Goal: Task Accomplishment & Management: Manage account settings

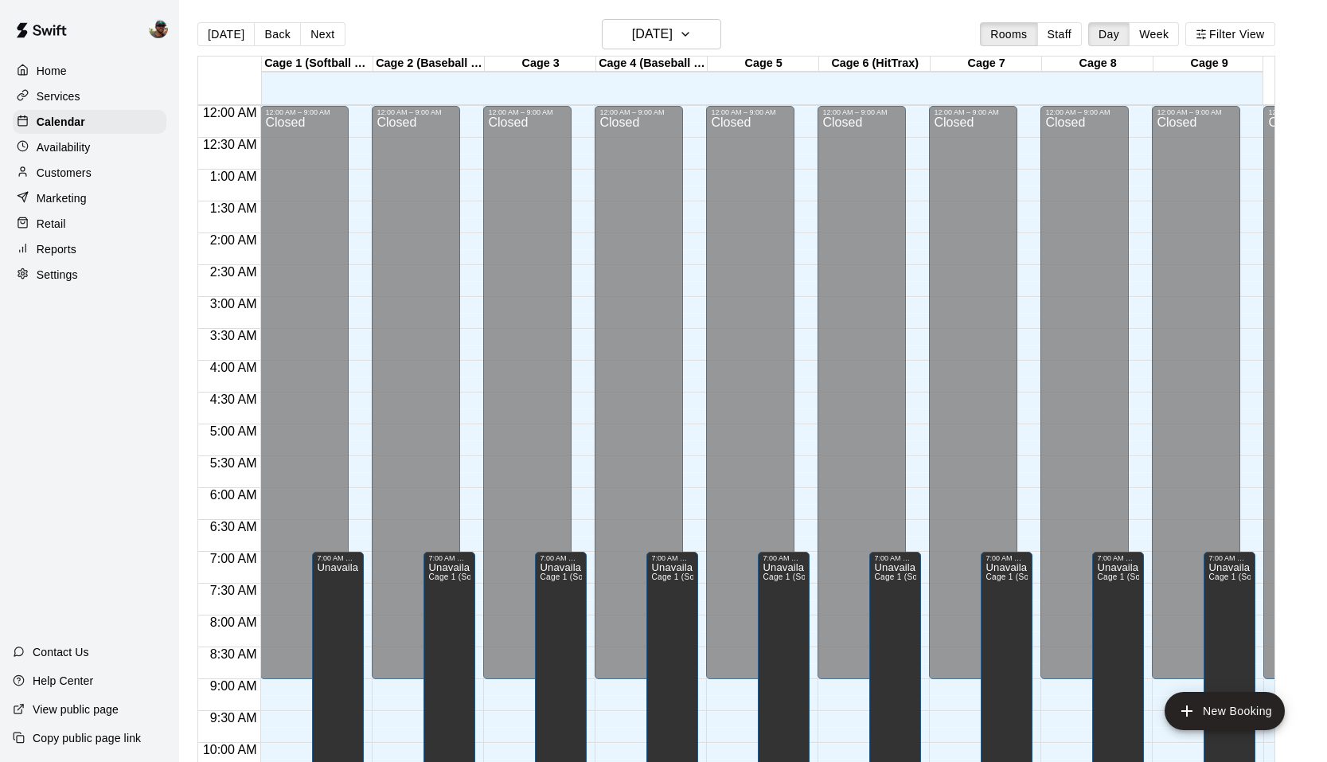
scroll to position [867, 0]
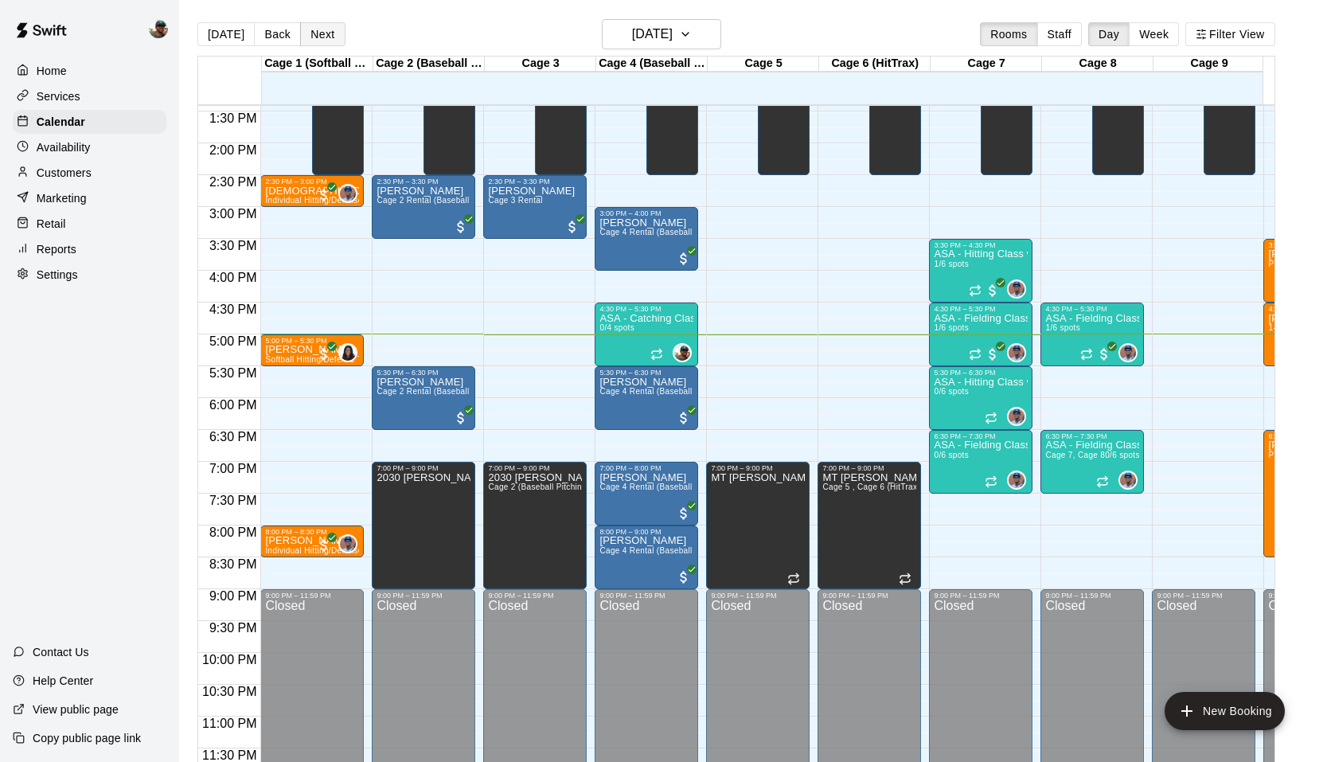
click at [316, 37] on button "Next" at bounding box center [322, 34] width 45 height 24
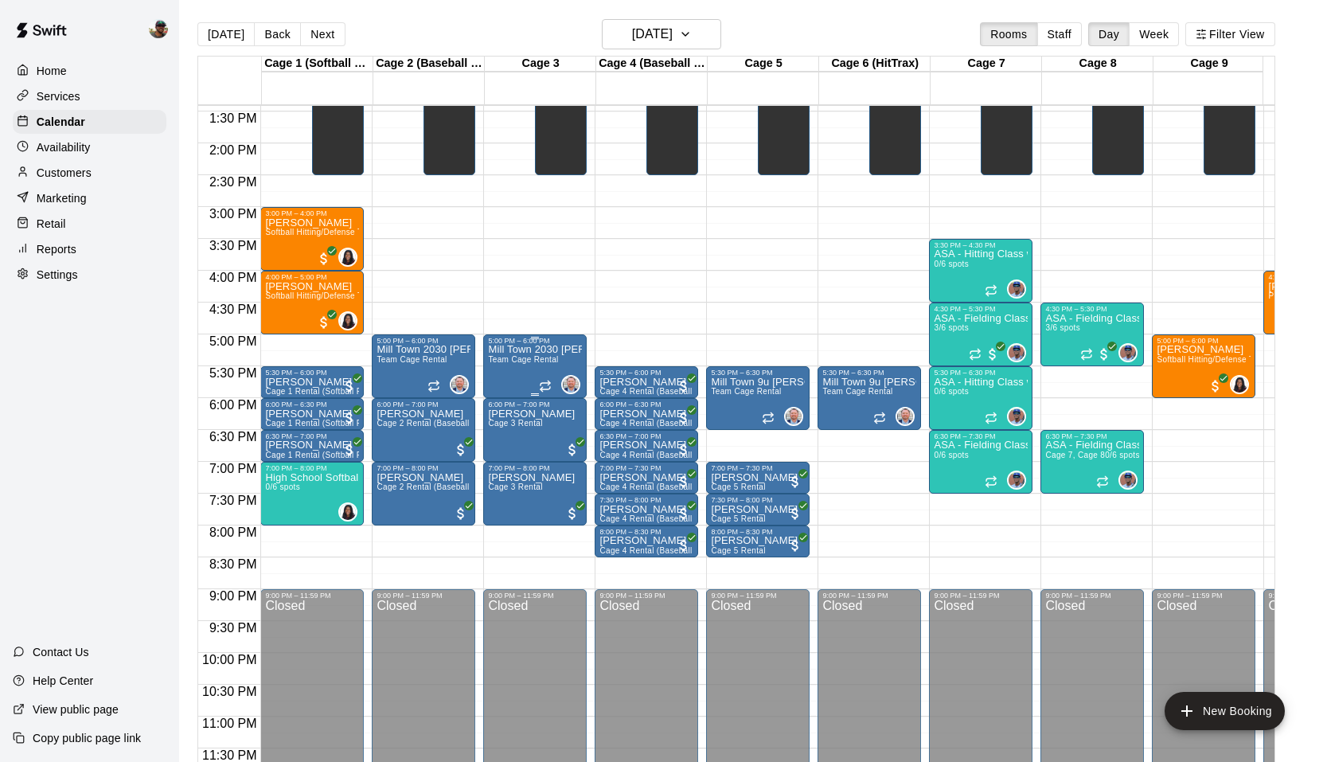
click at [526, 355] on span "Team Cage Rental" at bounding box center [523, 359] width 70 height 9
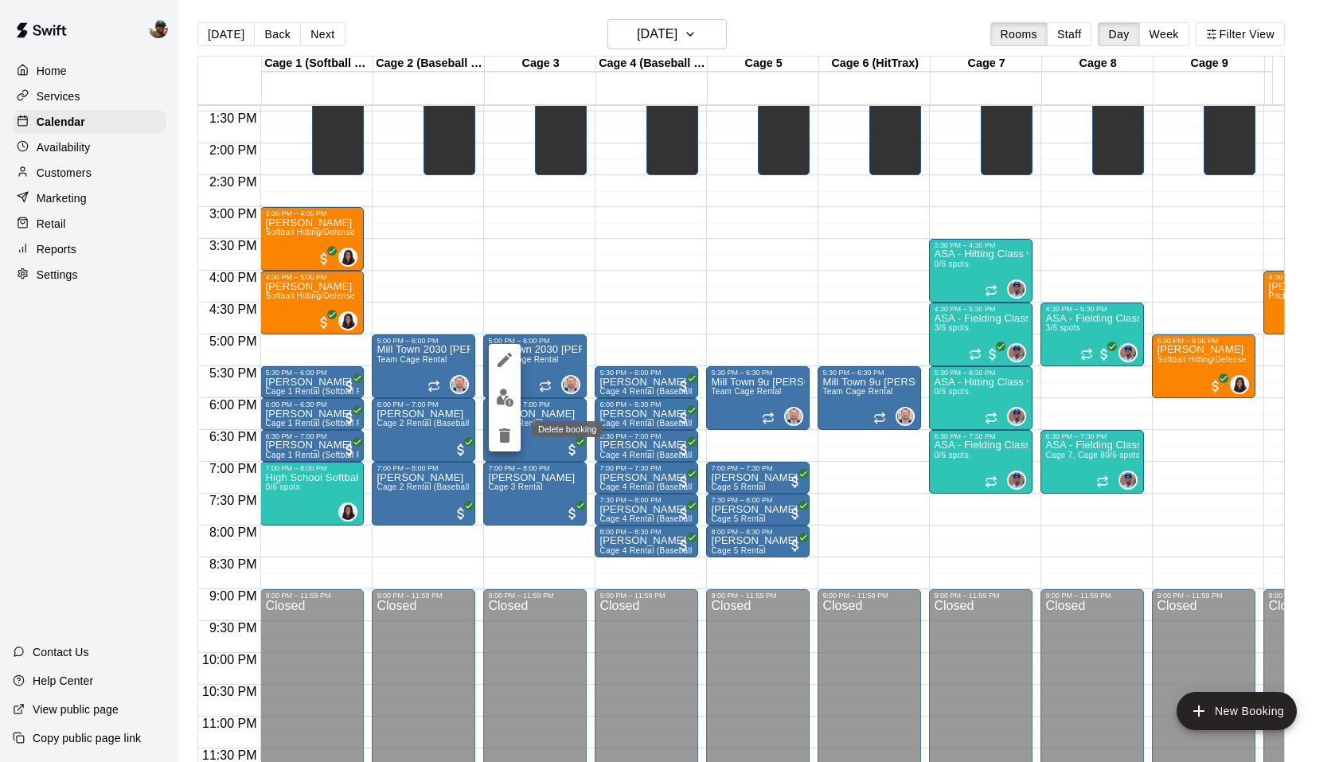
click at [505, 439] on icon "delete" at bounding box center [504, 435] width 11 height 14
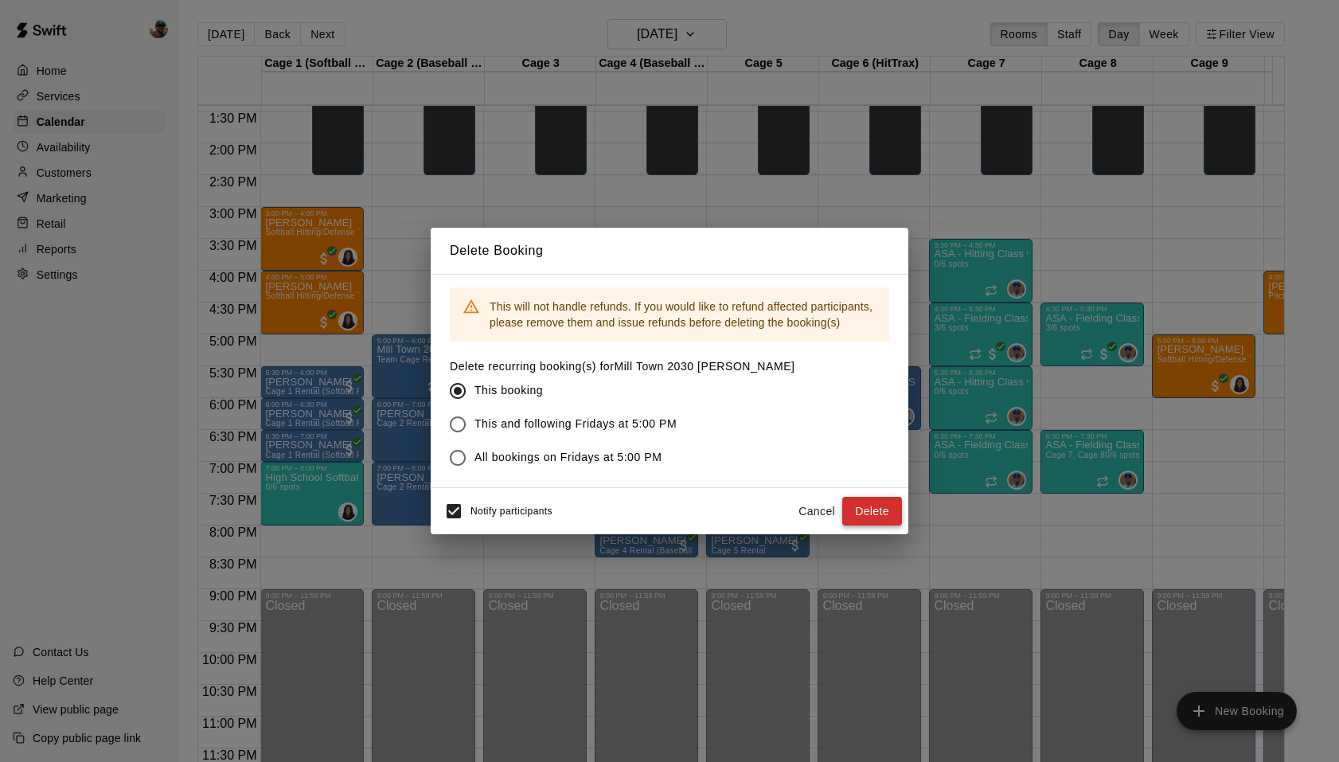
click at [860, 503] on button "Delete" at bounding box center [872, 511] width 60 height 29
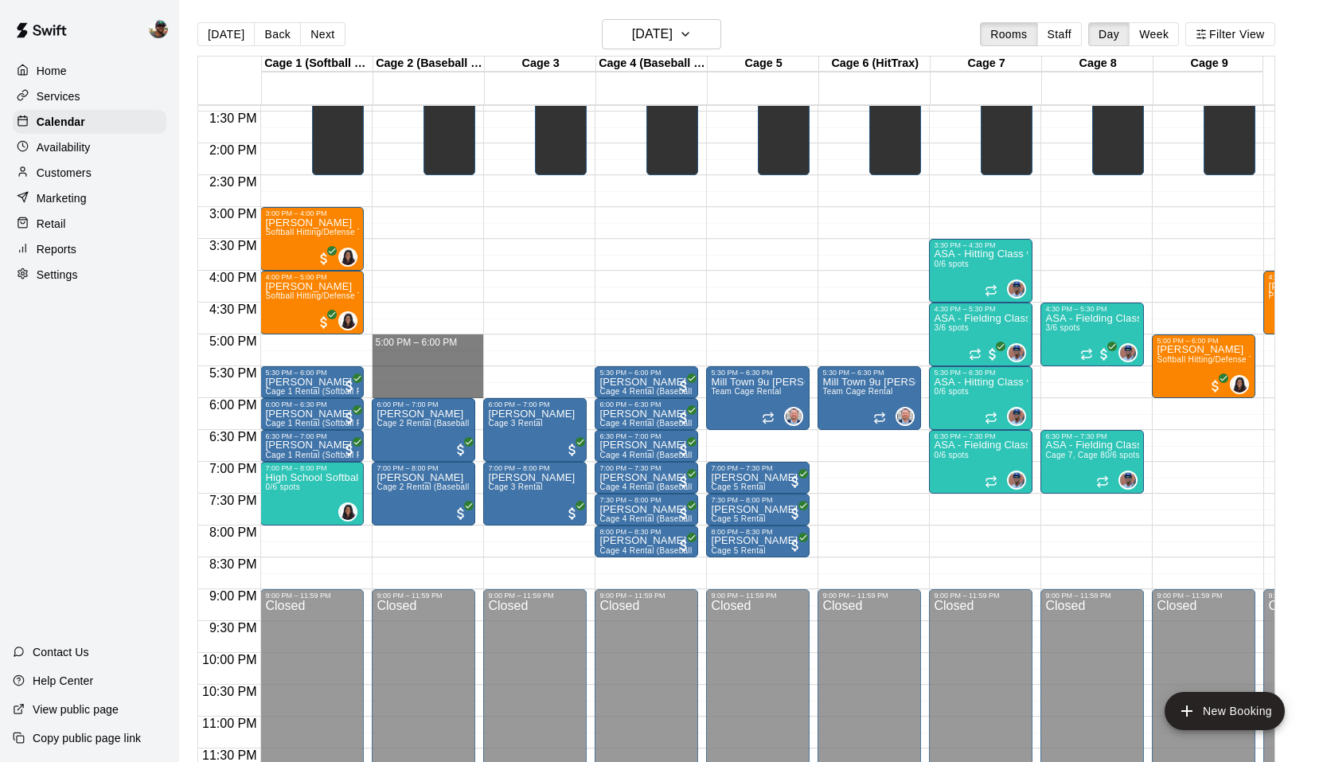
drag, startPoint x: 386, startPoint y: 331, endPoint x: 411, endPoint y: 370, distance: 46.2
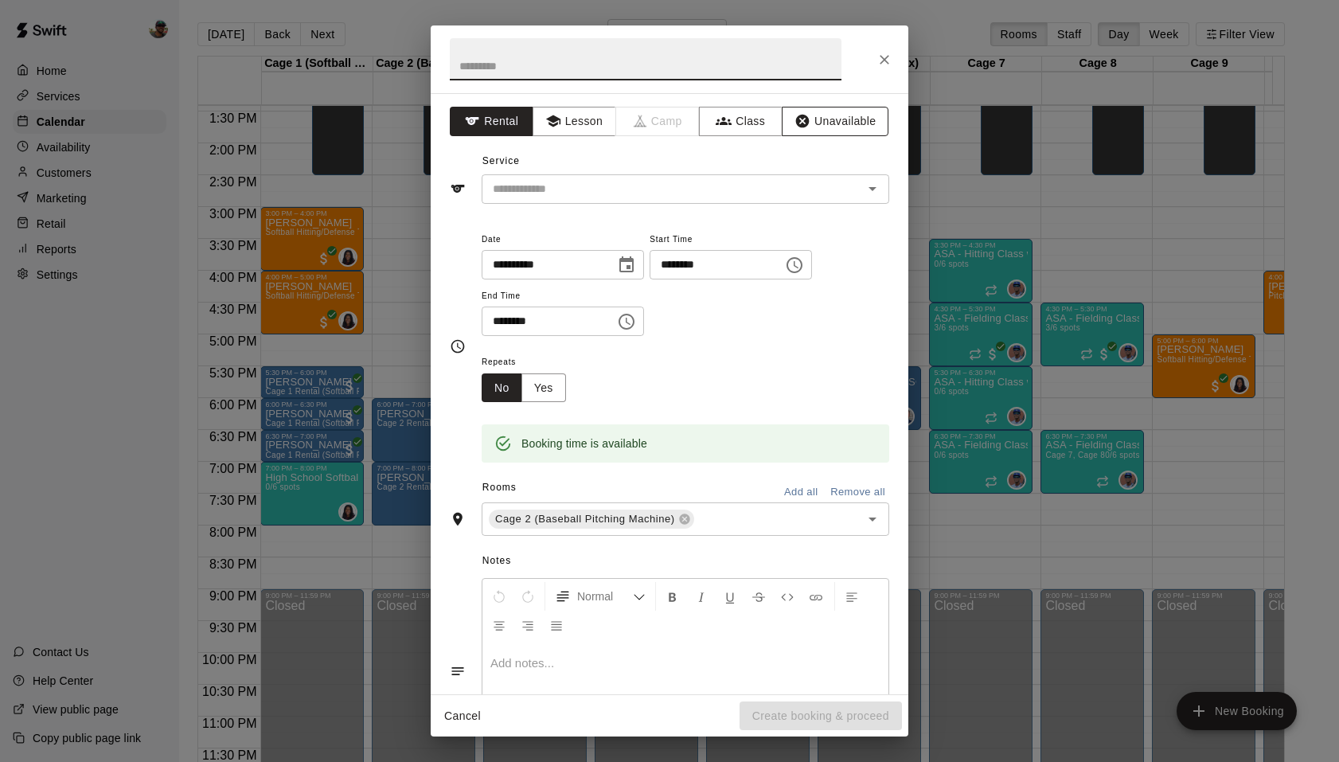
click at [849, 123] on button "Unavailable" at bounding box center [835, 121] width 107 height 29
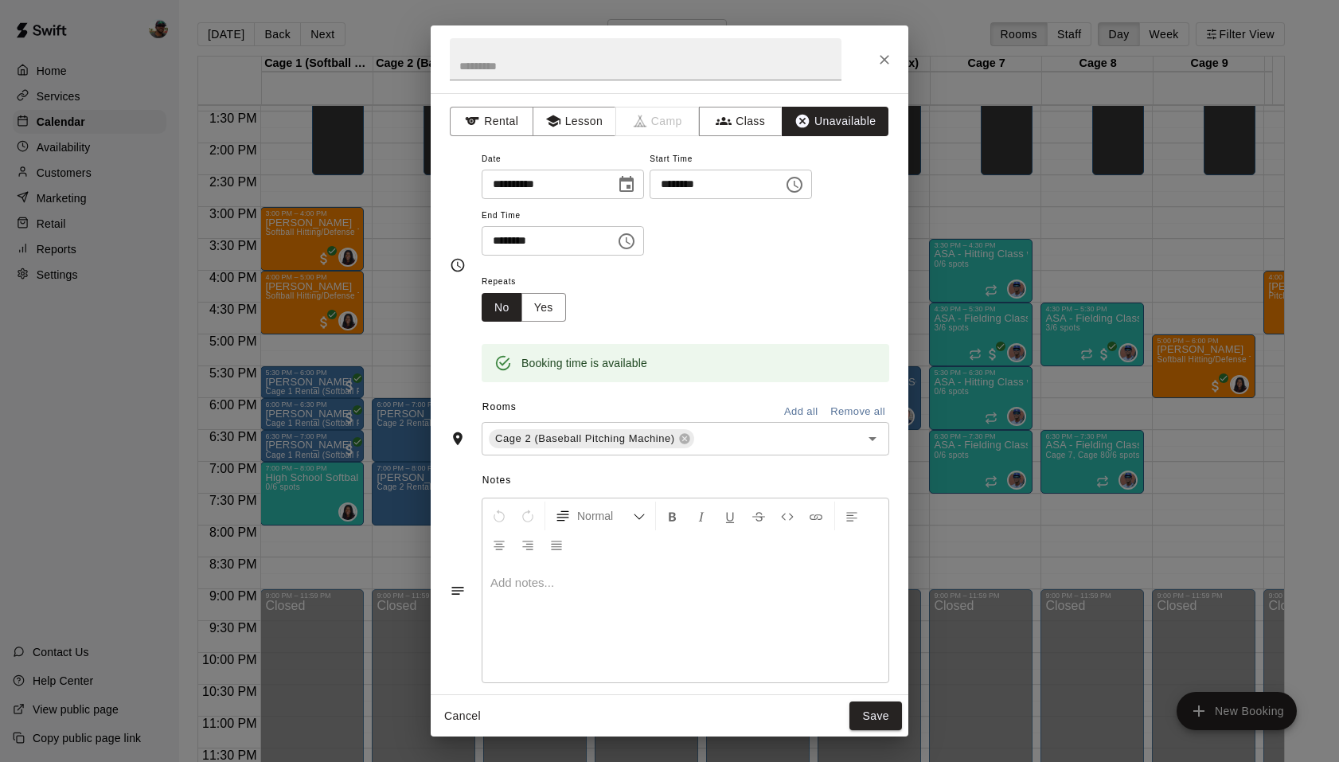
click at [876, 712] on button "Save" at bounding box center [875, 715] width 53 height 29
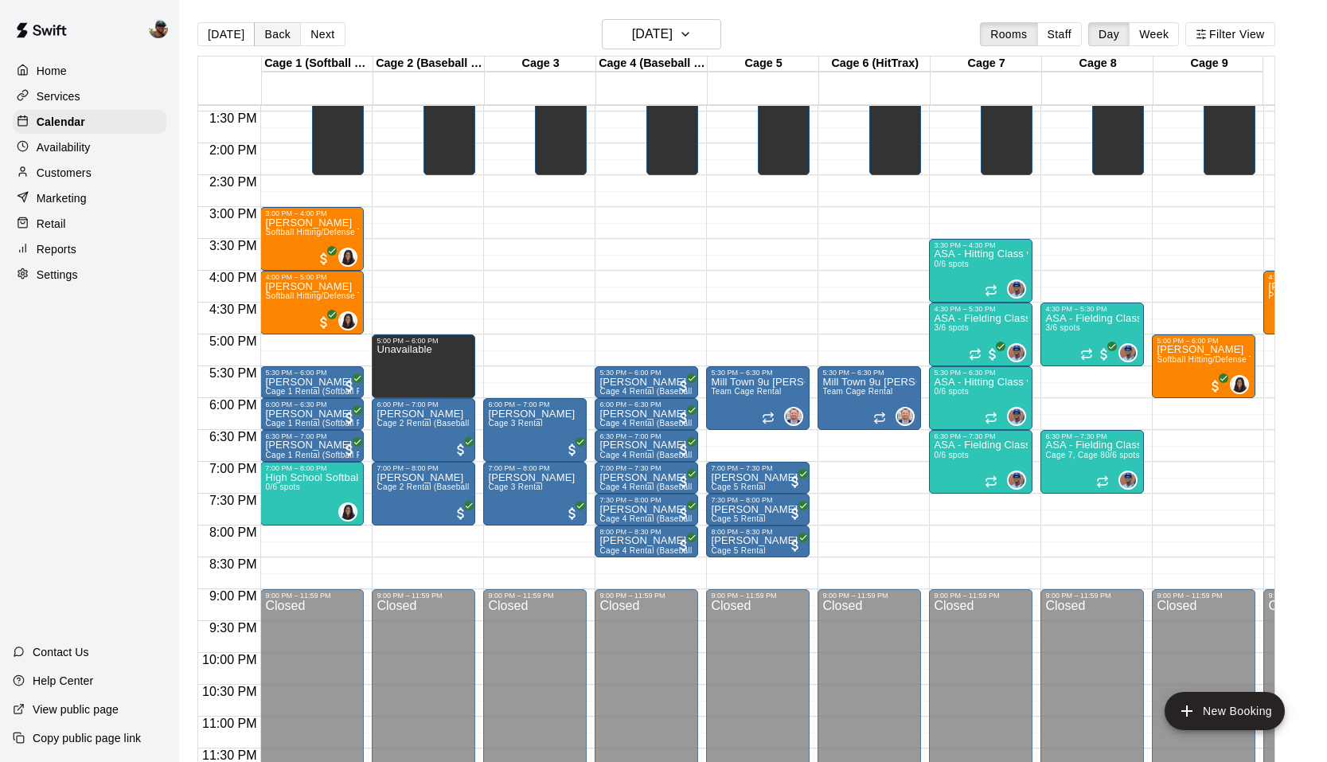
click at [268, 39] on button "Back" at bounding box center [277, 34] width 47 height 24
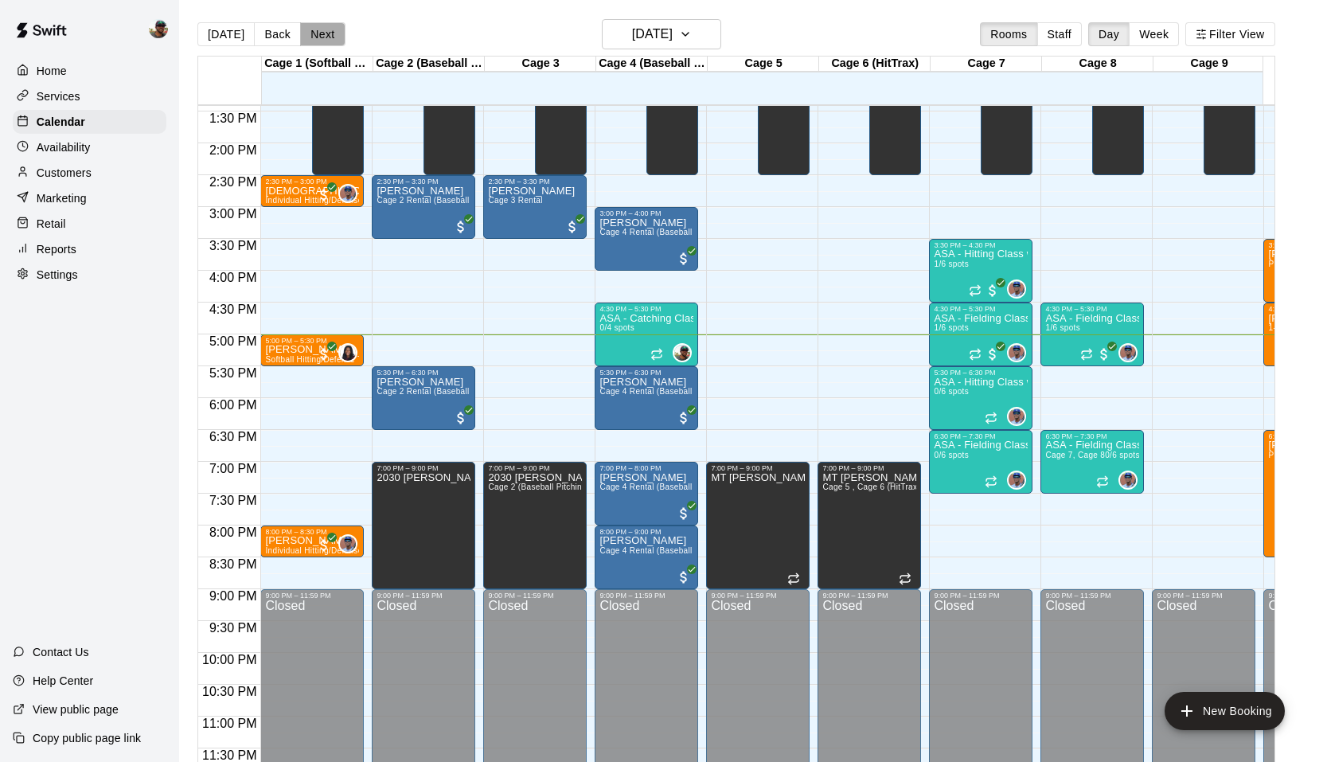
click at [315, 39] on button "Next" at bounding box center [322, 34] width 45 height 24
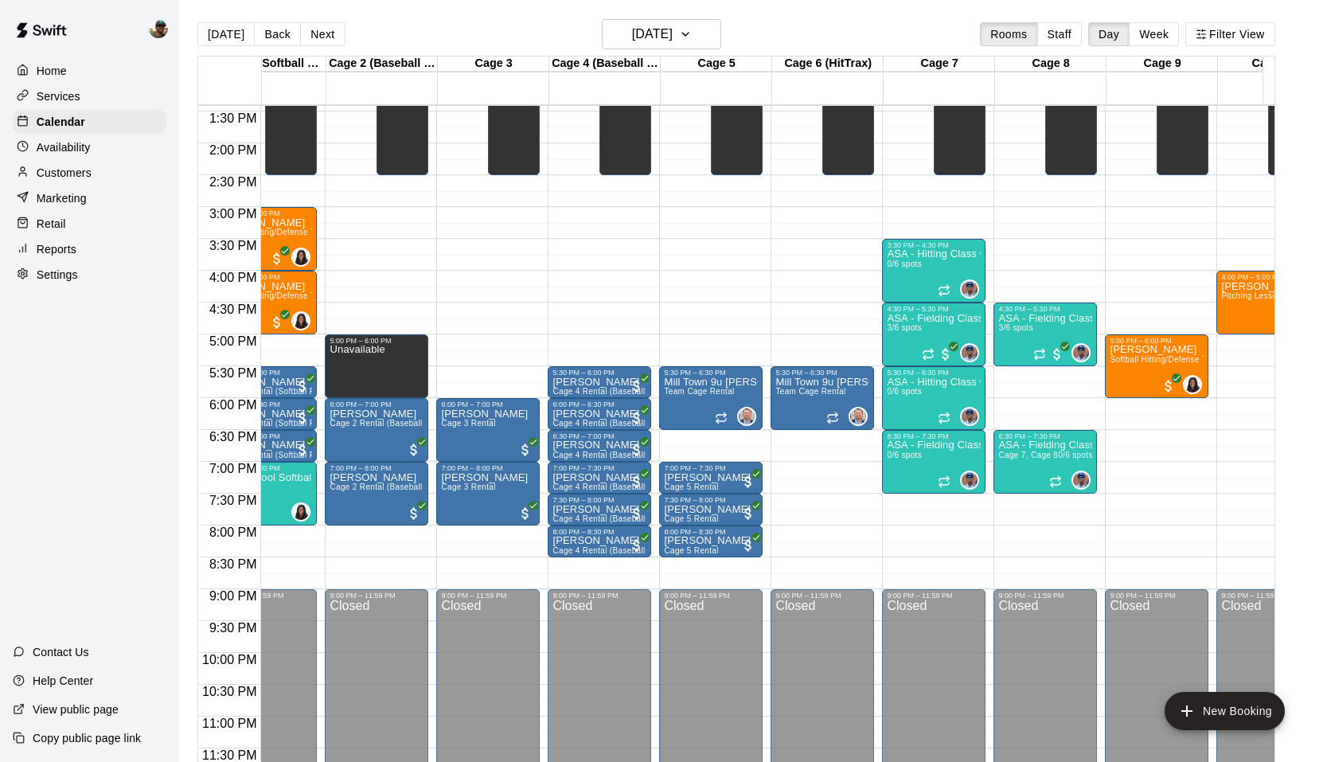
scroll to position [0, 0]
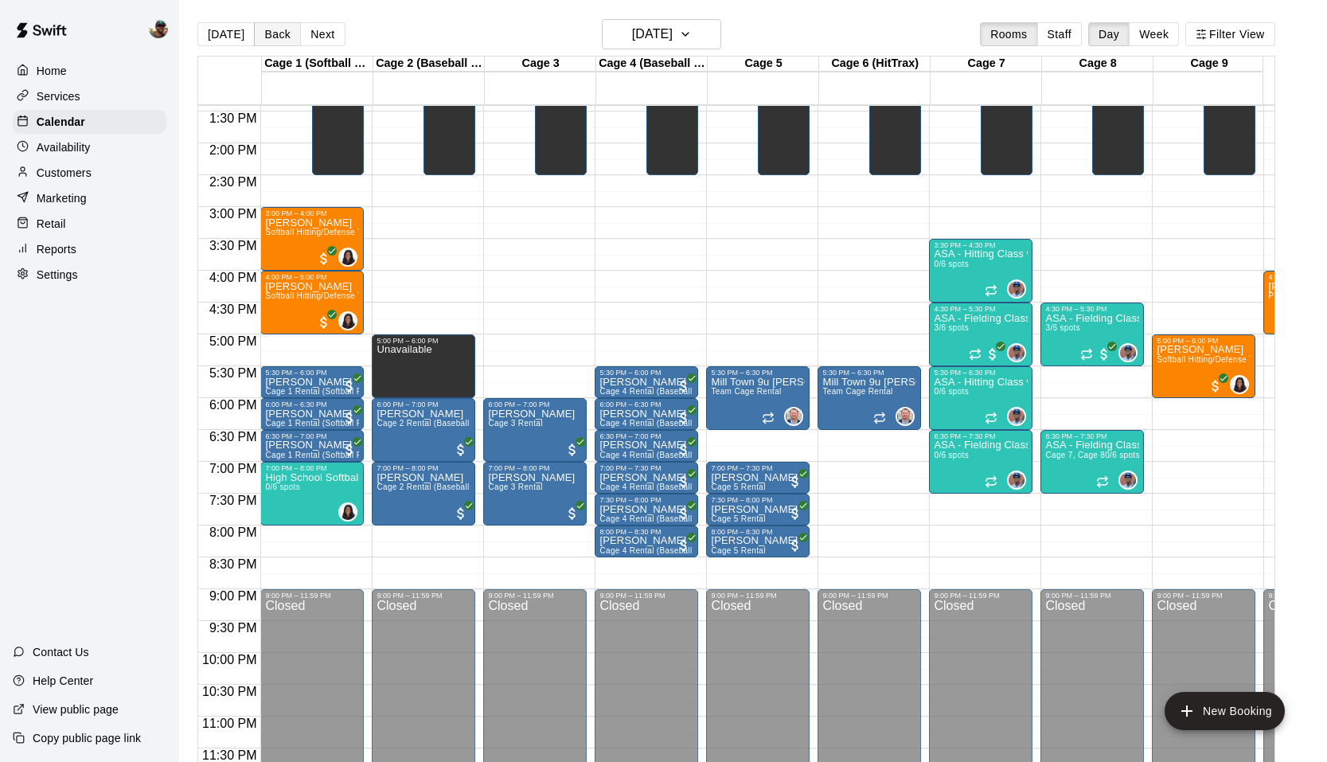
click at [275, 35] on button "Back" at bounding box center [277, 34] width 47 height 24
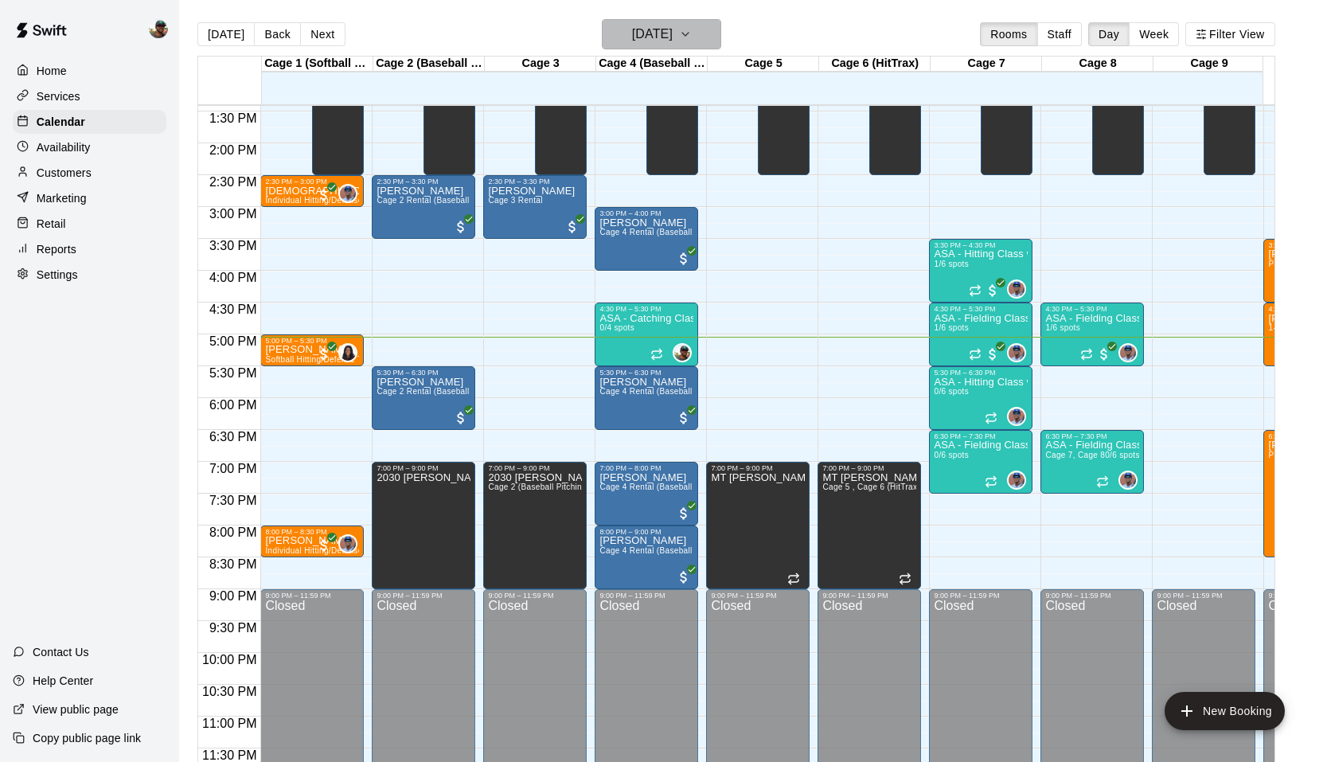
click at [692, 38] on icon "button" at bounding box center [685, 34] width 13 height 19
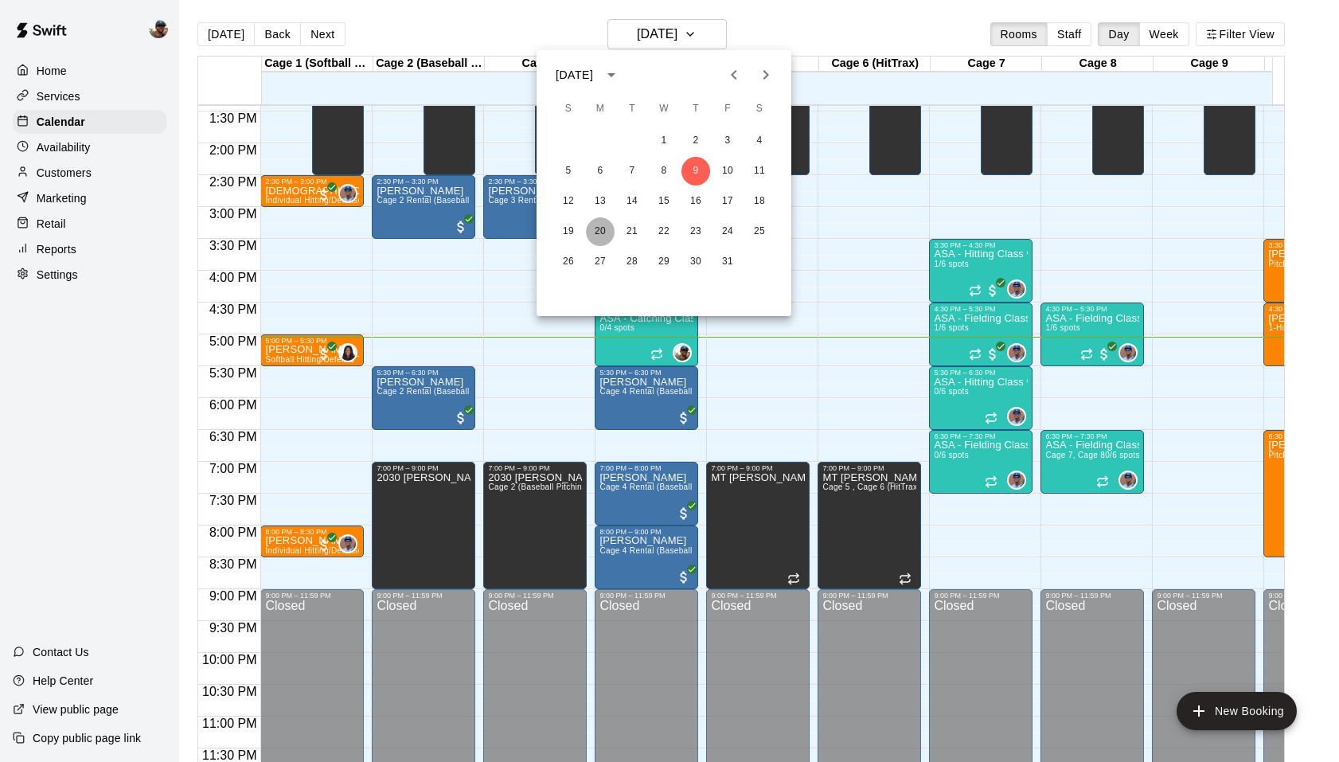
click at [601, 232] on button "20" at bounding box center [600, 231] width 29 height 29
